Goal: Check status: Check status

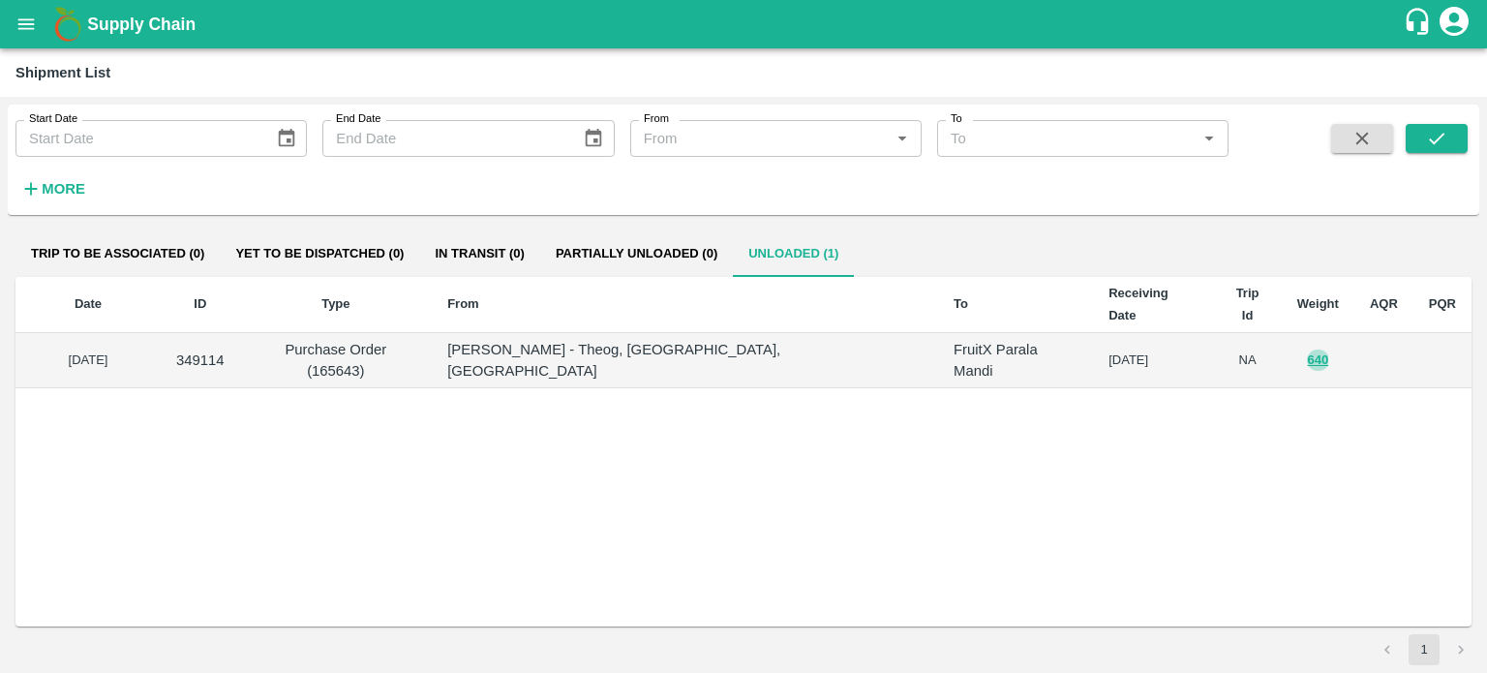
click at [35, 19] on icon "open drawer" at bounding box center [25, 24] width 21 height 21
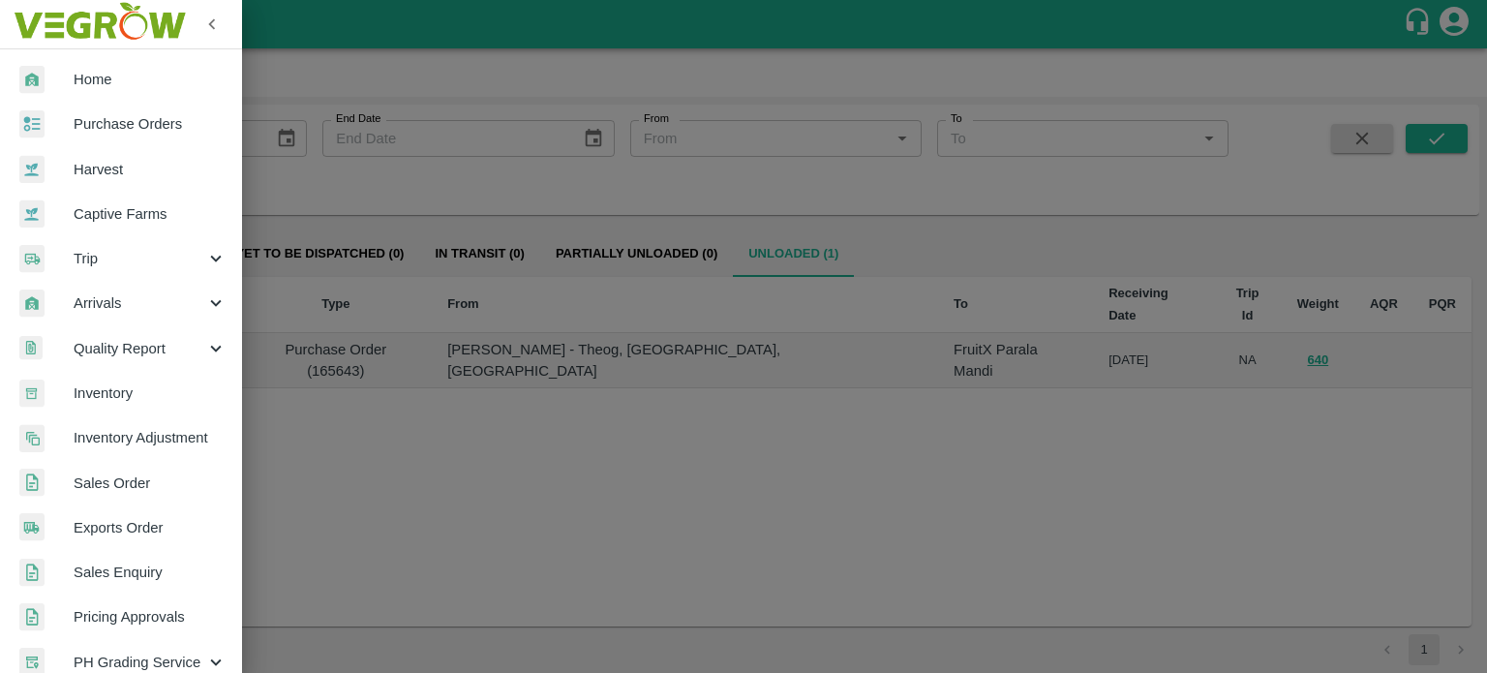
click at [35, 19] on img at bounding box center [99, 24] width 181 height 60
click at [120, 484] on span "Sales Order" at bounding box center [150, 482] width 153 height 21
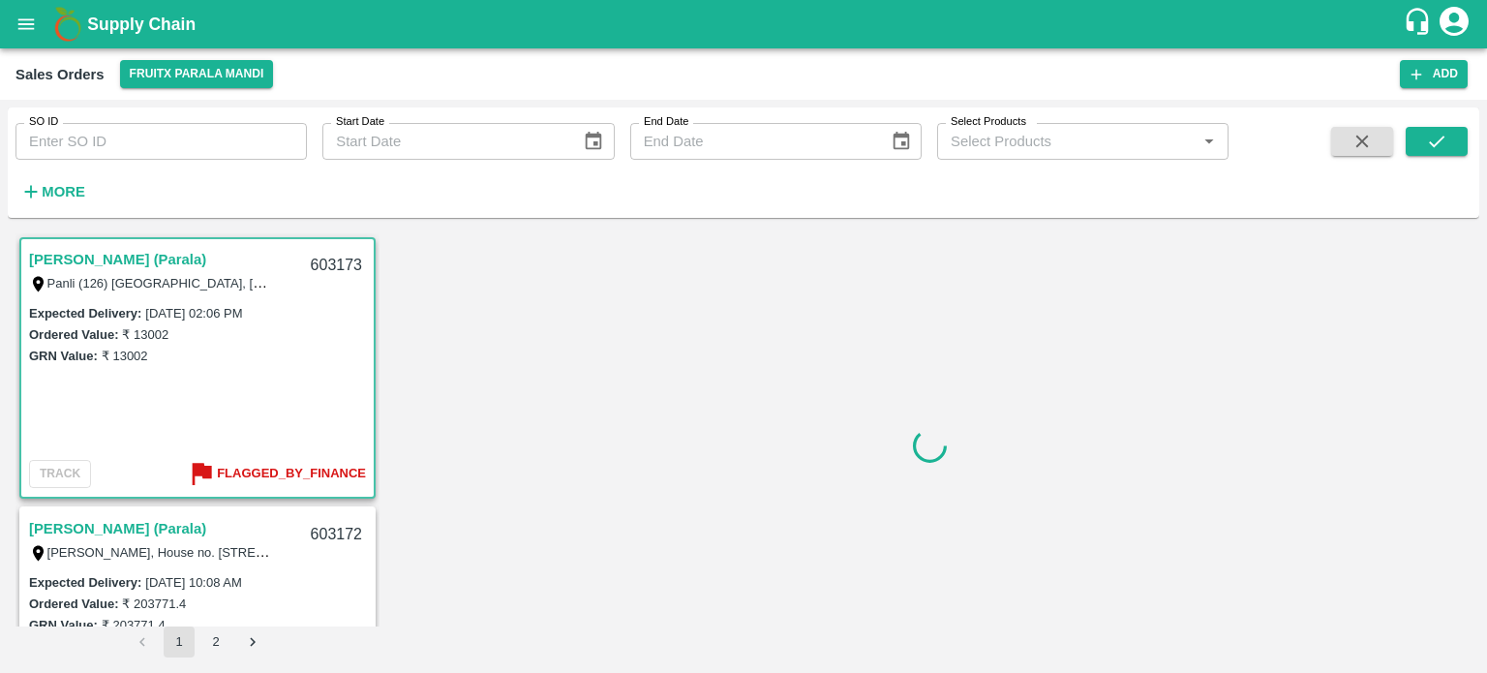
click at [101, 148] on input "SO ID" at bounding box center [160, 141] width 291 height 37
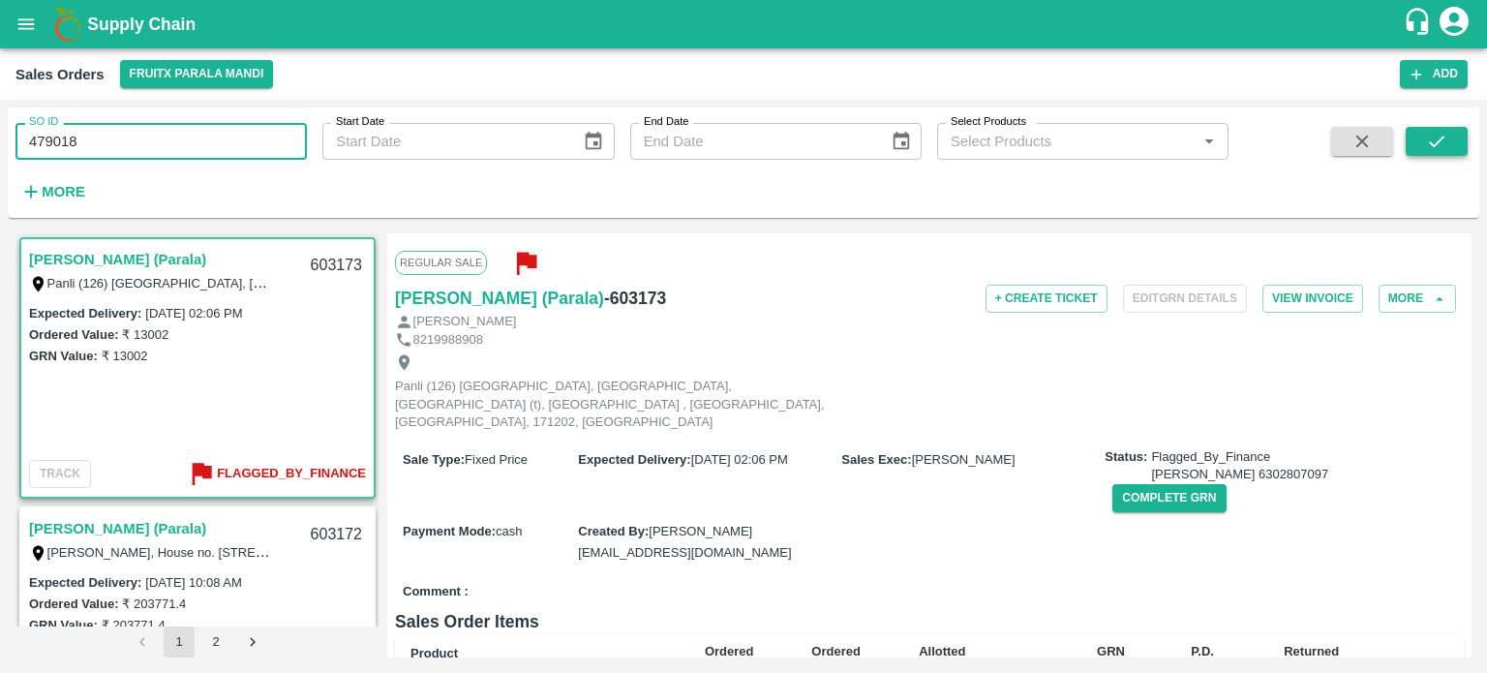
type input "479018"
click at [1448, 139] on button "submit" at bounding box center [1436, 141] width 62 height 29
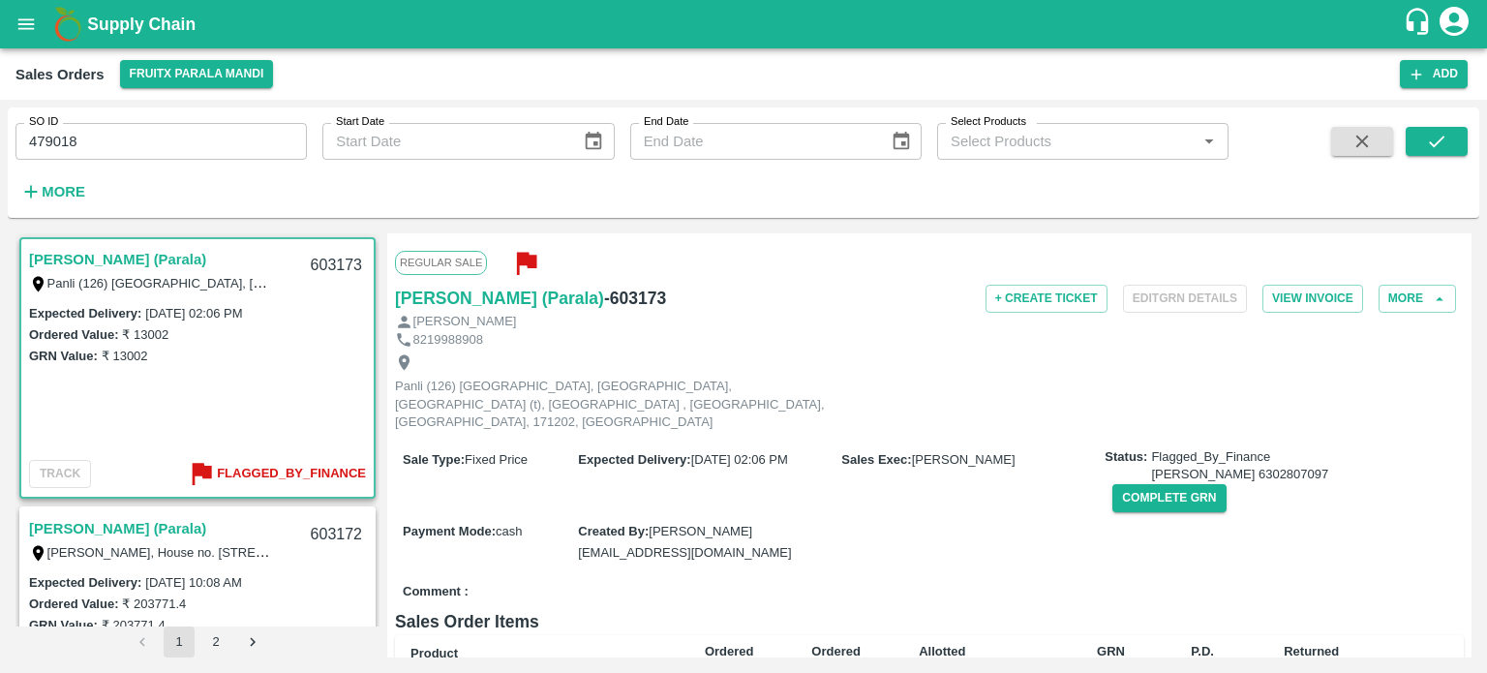
scroll to position [4, 0]
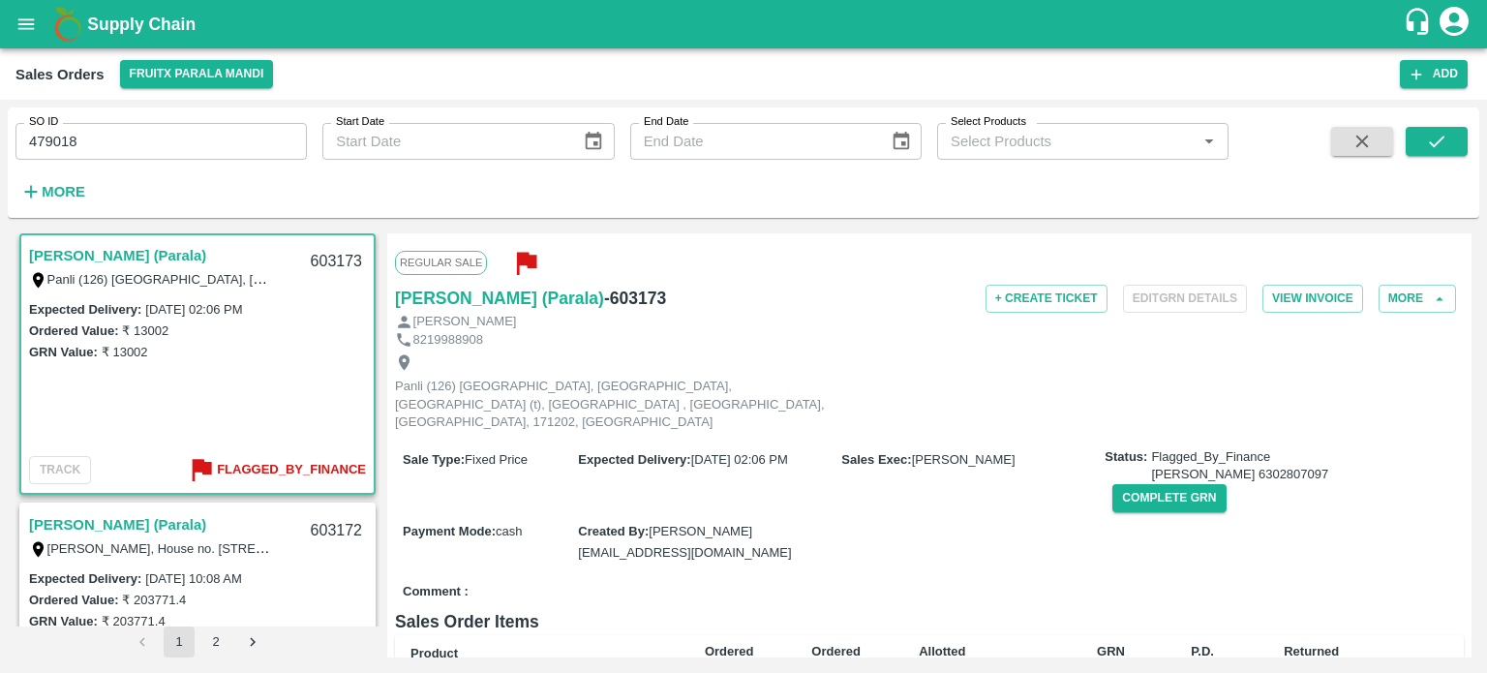
click at [205, 133] on input "479018" at bounding box center [160, 141] width 291 height 37
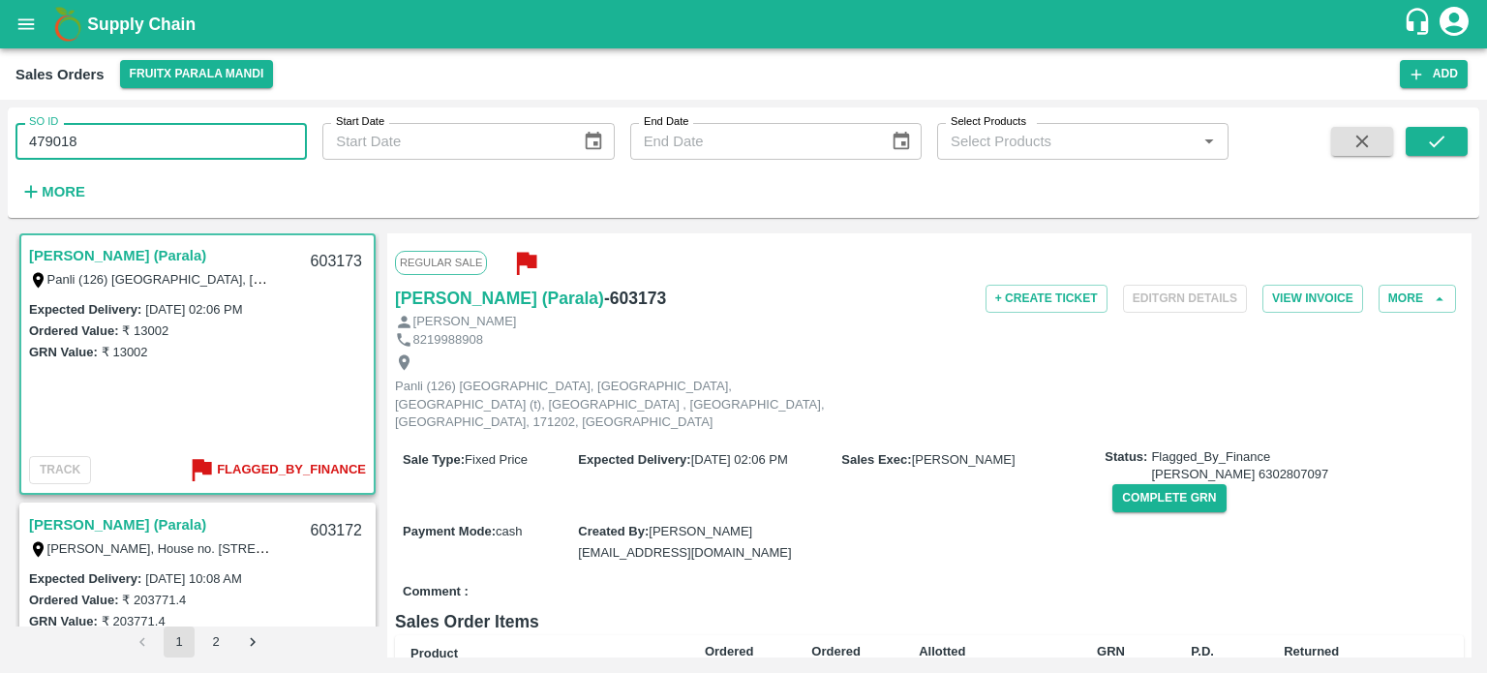
click at [205, 133] on input "479018" at bounding box center [160, 141] width 291 height 37
paste input "text"
type input "479018"
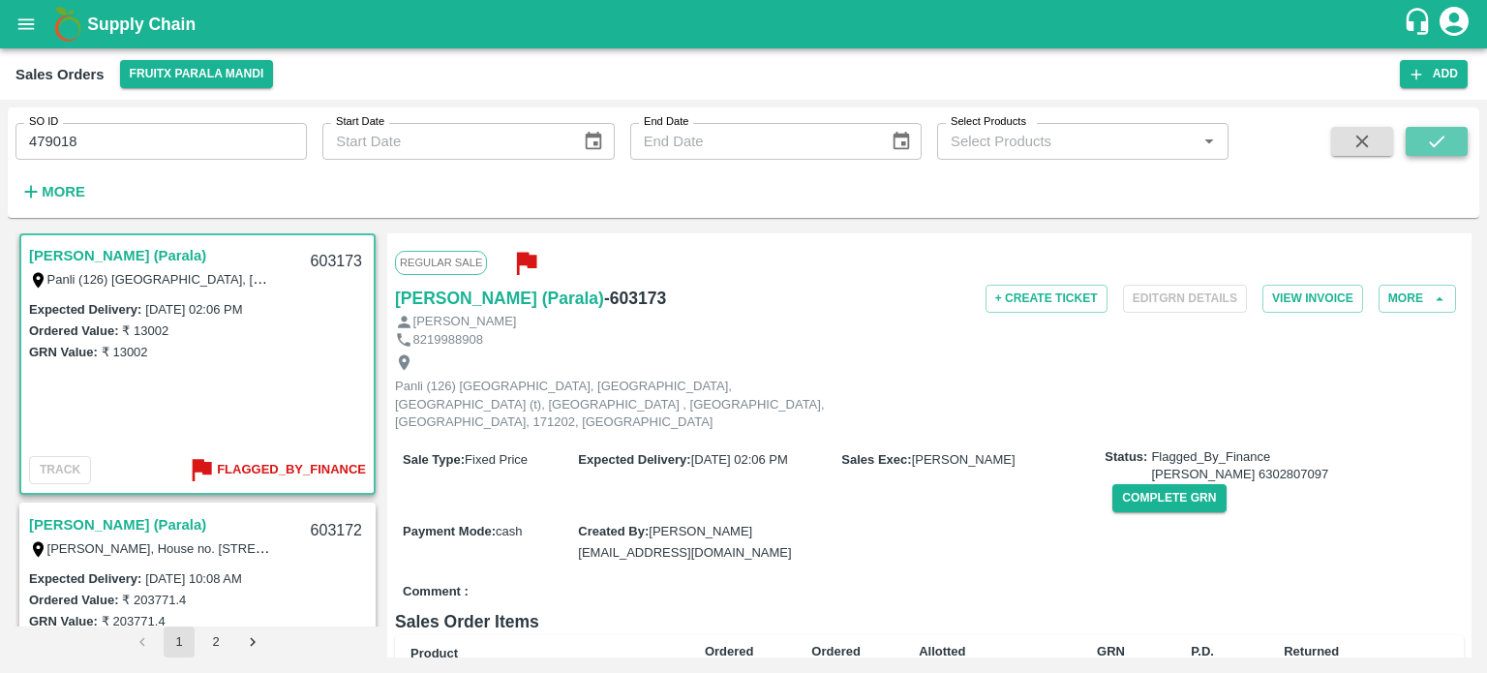
click at [1439, 148] on icon "submit" at bounding box center [1436, 141] width 21 height 21
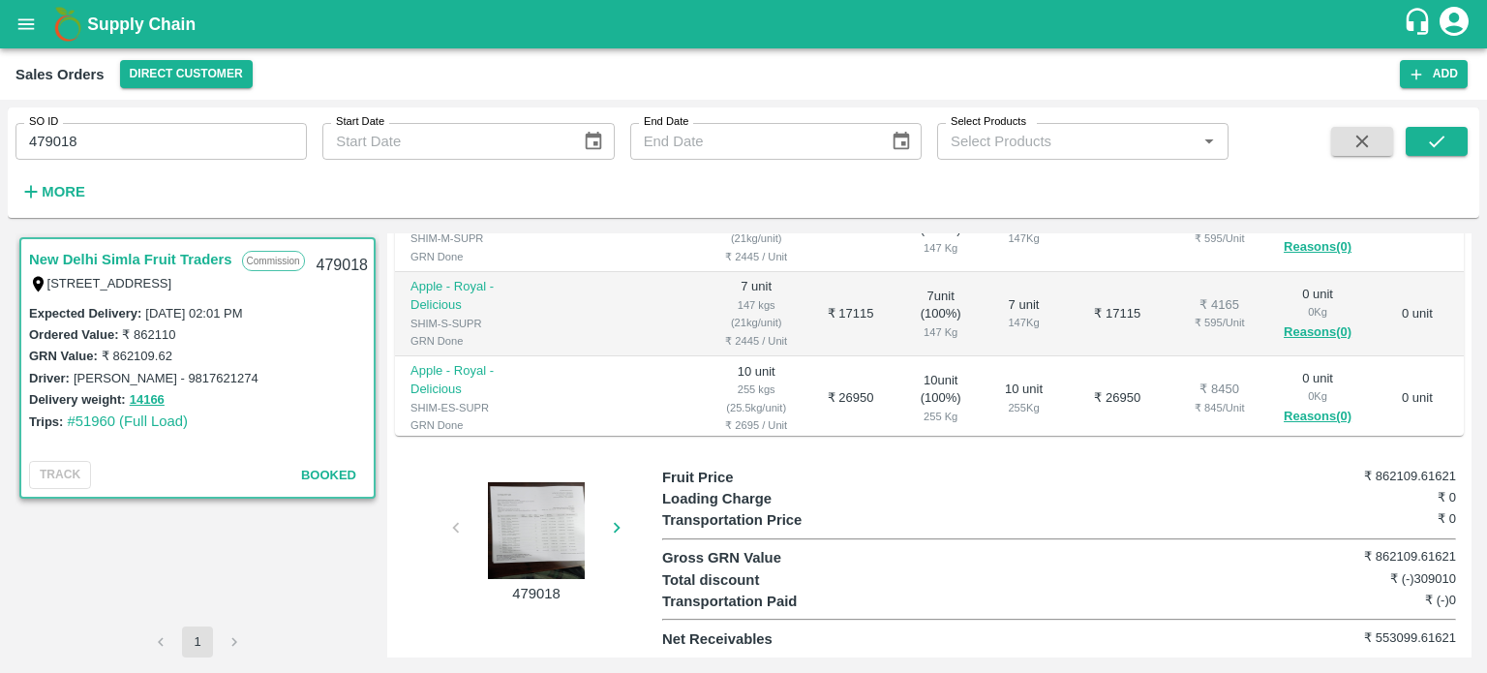
scroll to position [561, 0]
click at [1405, 576] on h6 "₹ (-)309010" at bounding box center [1389, 578] width 133 height 19
click at [1450, 579] on h6 "₹ (-)309010" at bounding box center [1389, 578] width 133 height 19
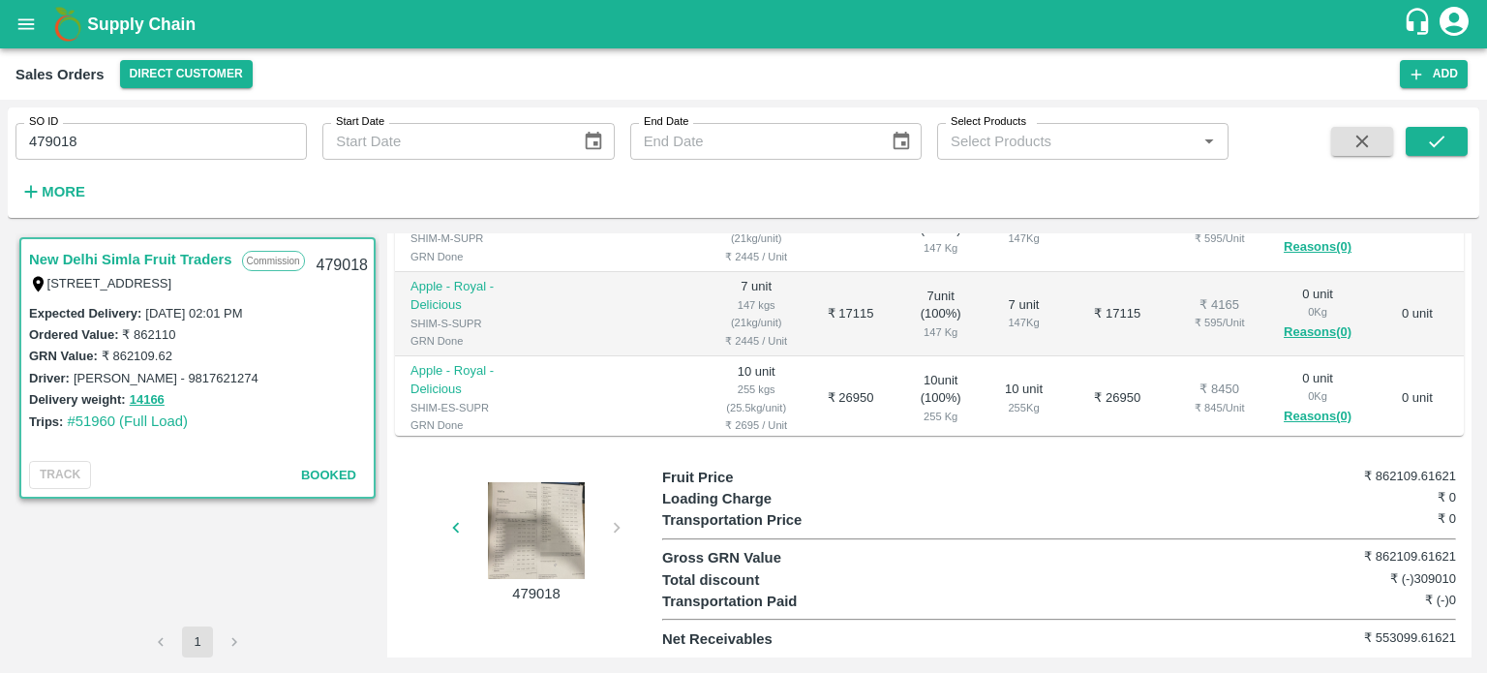
click at [1434, 584] on h6 "₹ (-)309010" at bounding box center [1389, 578] width 133 height 19
